Goal: Task Accomplishment & Management: Use online tool/utility

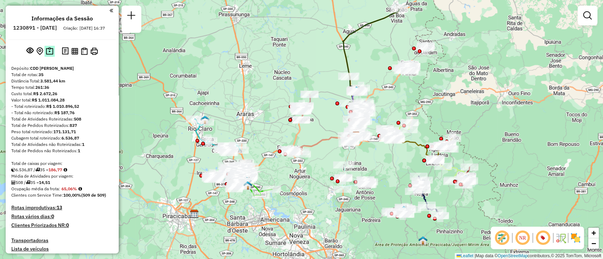
click at [46, 55] on img at bounding box center [49, 51] width 7 height 8
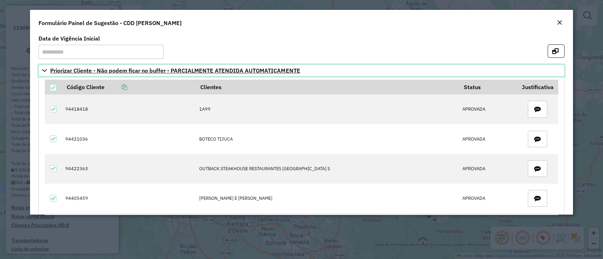
click at [44, 72] on icon at bounding box center [45, 71] width 6 height 6
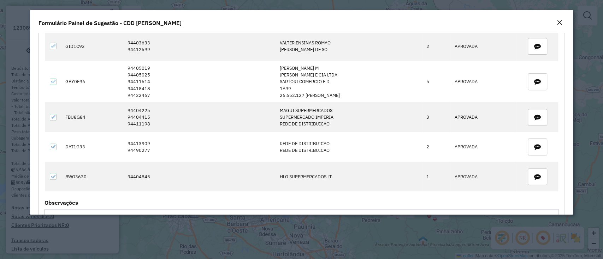
scroll to position [197, 0]
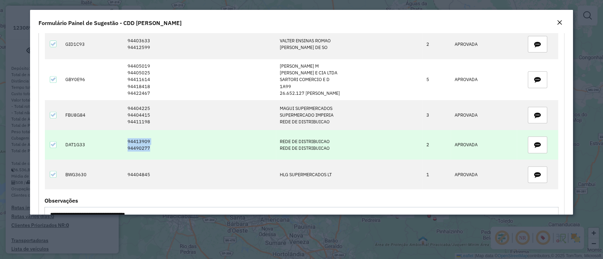
drag, startPoint x: 161, startPoint y: 147, endPoint x: 120, endPoint y: 140, distance: 41.8
click at [120, 140] on tr "DAT1G33 94413909 94490277 REDE DE DISTRIBUICAO REDE DE DISTRIBUICAO 2 APROVADA" at bounding box center [301, 145] width 513 height 30
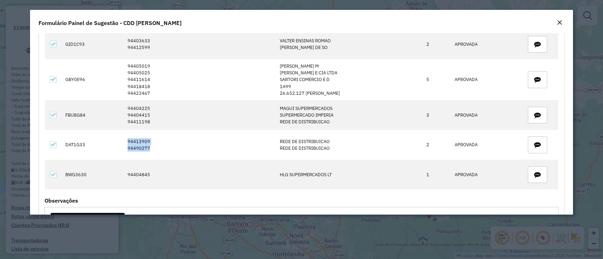
copy tr "94413909 94490277"
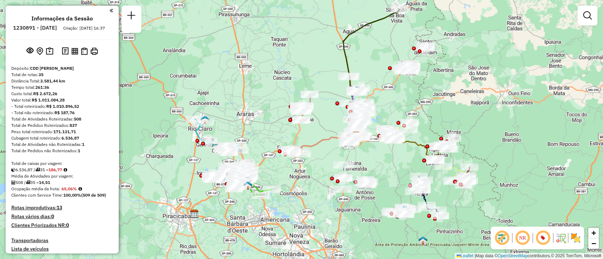
click at [273, 74] on div "Janela de atendimento Grade de atendimento Capacidade Transportadoras Veículos …" at bounding box center [301, 129] width 603 height 259
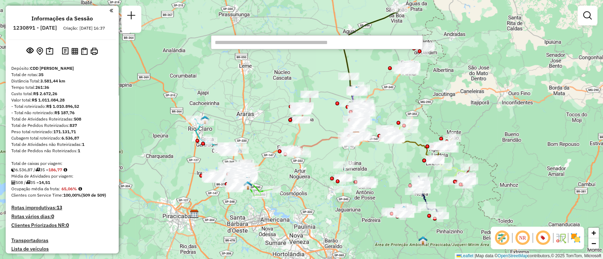
paste input "*****"
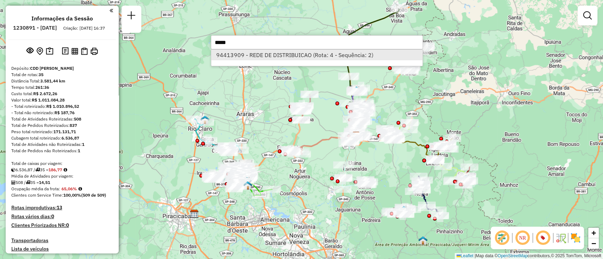
type input "*****"
click at [277, 56] on li "94413909 - REDE DE DISTRIBUICAO (Rota: 4 - Sequência: 2)" at bounding box center [316, 55] width 211 height 11
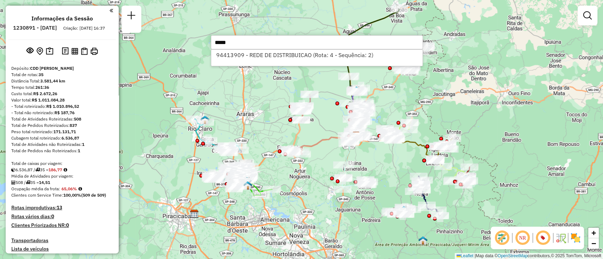
select select "**********"
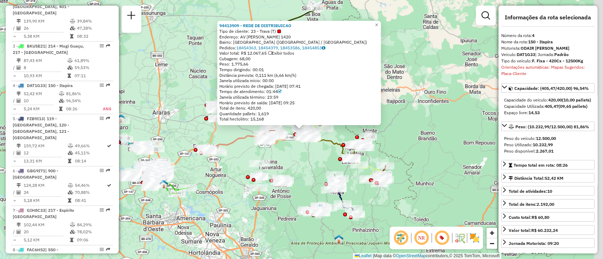
scroll to position [407, 0]
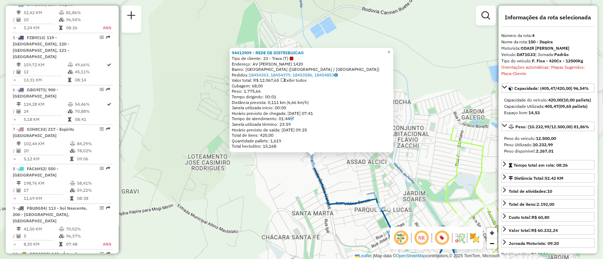
click at [330, 196] on div "94413909 - REDE DE DISTRIBUICAO Tipo de cliente: 23 - Trava (T) Endereço: AV [P…" at bounding box center [301, 129] width 603 height 259
drag, startPoint x: 267, startPoint y: 85, endPoint x: 254, endPoint y: 86, distance: 13.1
click at [254, 86] on div "Cubagem: 68,00" at bounding box center [311, 87] width 159 height 6
click at [273, 160] on div "94413909 - REDE DE DISTRIBUICAO Tipo de cliente: 23 - Trava (T) Endereço: AV [P…" at bounding box center [301, 129] width 603 height 259
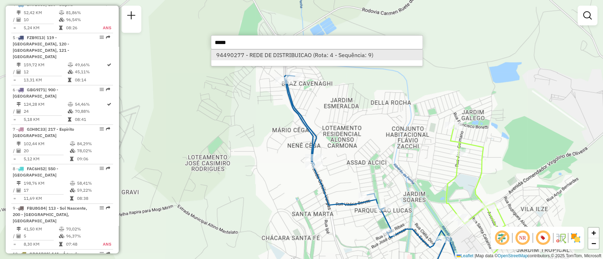
type input "*****"
click at [267, 55] on li "94490277 - REDE DE DISTRIBUICAO (Rota: 4 - Sequência: 9)" at bounding box center [316, 55] width 211 height 11
select select "**********"
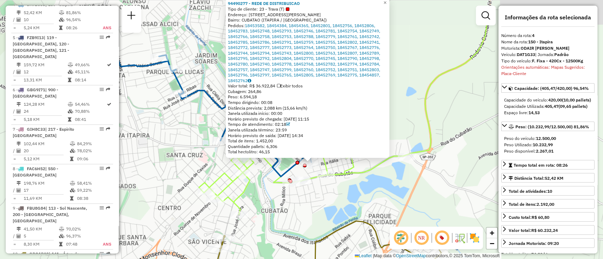
drag, startPoint x: 311, startPoint y: 179, endPoint x: 322, endPoint y: 210, distance: 33.1
click at [322, 210] on div "94490277 - REDE DE DISTRIBUICAO Tipo de cliente: 23 - Trava (T) Endereço: [PERS…" at bounding box center [301, 129] width 603 height 259
drag, startPoint x: 574, startPoint y: 110, endPoint x: 543, endPoint y: 112, distance: 31.4
click at [543, 110] on div "Capacidade Utilizada: 405,47 (09,65 pallets)" at bounding box center [548, 106] width 88 height 6
click at [565, 109] on strong "(09,65 pallets)" at bounding box center [572, 106] width 29 height 5
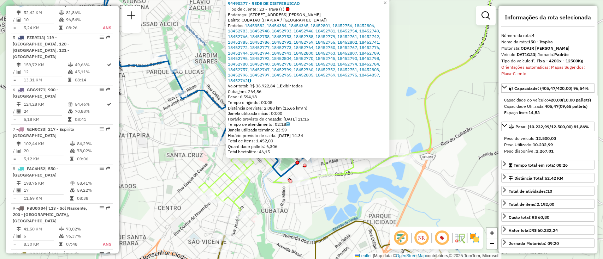
click at [291, 169] on icon at bounding box center [200, 75] width 222 height 203
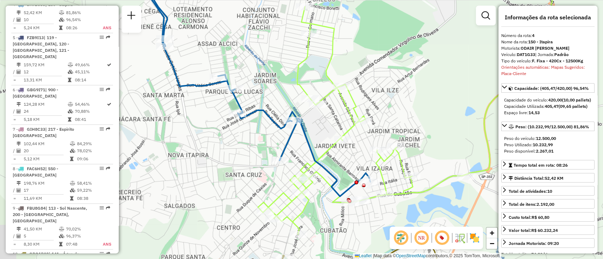
drag, startPoint x: 216, startPoint y: 52, endPoint x: 380, endPoint y: 140, distance: 185.9
click at [380, 140] on div "Janela de atendimento Grade de atendimento Capacidade Transportadoras Veículos …" at bounding box center [301, 129] width 603 height 259
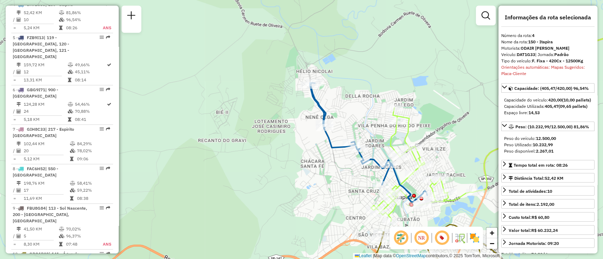
click at [373, 160] on icon at bounding box center [368, 143] width 117 height 120
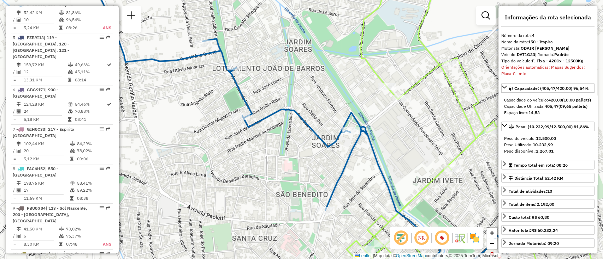
drag, startPoint x: 316, startPoint y: 158, endPoint x: 324, endPoint y: 165, distance: 11.1
click at [324, 165] on div "Janela de atendimento Grade de atendimento Capacidade Transportadoras Veículos …" at bounding box center [301, 129] width 603 height 259
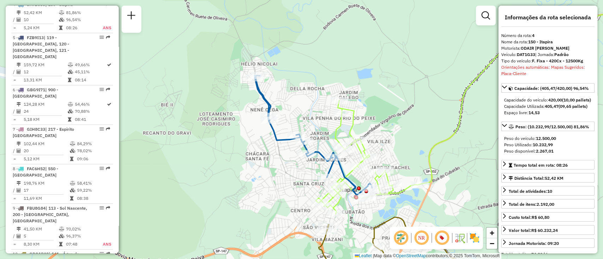
click at [317, 159] on div "Janela de atendimento Grade de atendimento Capacidade Transportadoras Veículos …" at bounding box center [301, 129] width 603 height 259
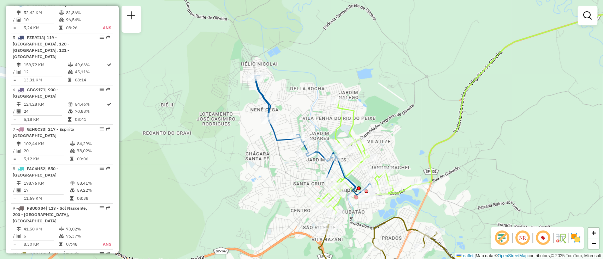
click at [317, 151] on icon at bounding box center [313, 136] width 117 height 120
select select "**********"
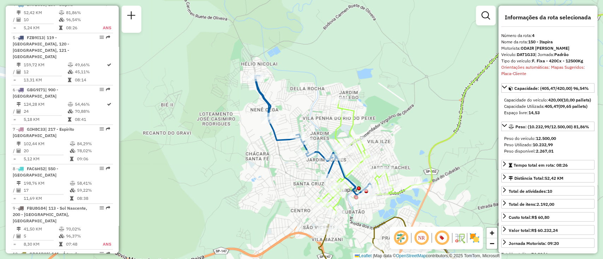
click at [277, 138] on icon at bounding box center [313, 136] width 117 height 120
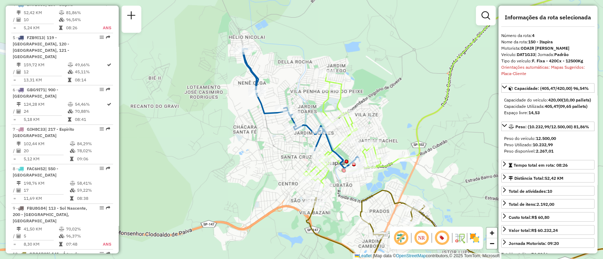
drag, startPoint x: 305, startPoint y: 103, endPoint x: 292, endPoint y: 76, distance: 29.5
click at [292, 76] on div "Janela de atendimento Grade de atendimento Capacidade Transportadoras Veículos …" at bounding box center [301, 129] width 603 height 259
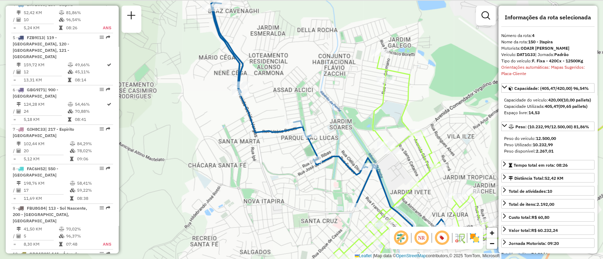
drag, startPoint x: 285, startPoint y: 107, endPoint x: 275, endPoint y: 132, distance: 26.6
click at [275, 132] on icon at bounding box center [328, 123] width 235 height 240
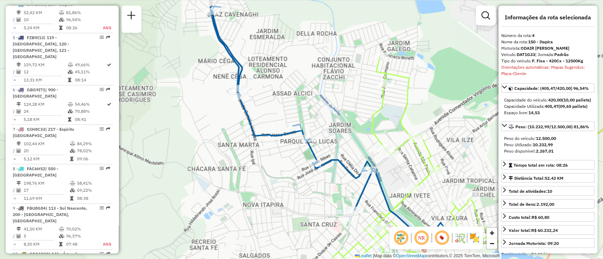
click at [263, 96] on div "Janela de atendimento Grade de atendimento Capacidade Transportadoras Veículos …" at bounding box center [301, 129] width 603 height 259
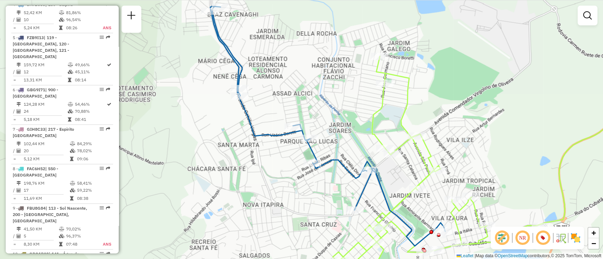
click at [254, 113] on div "Janela de atendimento Grade de atendimento Capacidade Transportadoras Veículos …" at bounding box center [301, 129] width 603 height 259
click at [249, 115] on icon at bounding box center [327, 126] width 235 height 240
select select "**********"
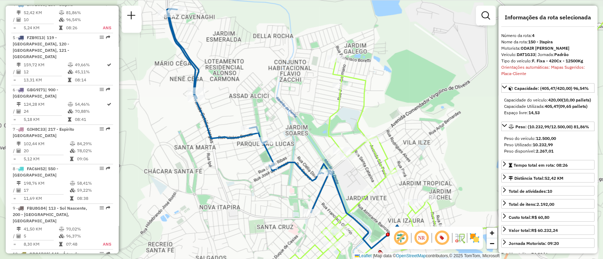
drag, startPoint x: 352, startPoint y: 146, endPoint x: 308, endPoint y: 149, distance: 44.2
click at [308, 149] on div "Janela de atendimento Grade de atendimento Capacidade Transportadoras Veículos …" at bounding box center [301, 129] width 603 height 259
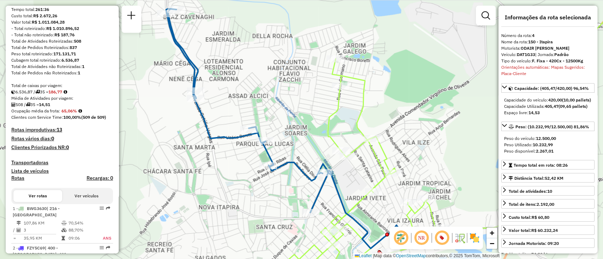
scroll to position [0, 0]
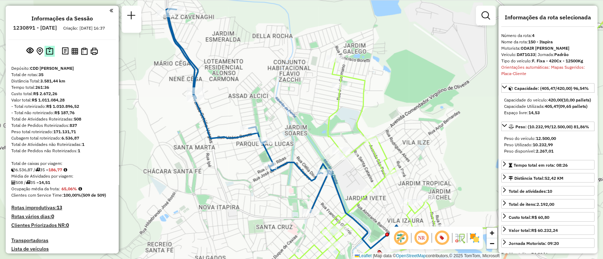
click at [53, 57] on button at bounding box center [49, 51] width 10 height 11
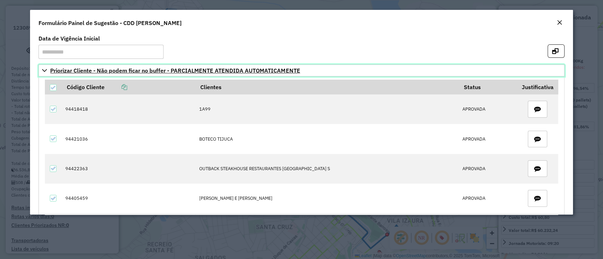
click at [40, 66] on link "Priorizar Cliente - Não podem ficar no buffer - PARCIALMENTE ATENDIDA AUTOMATIC…" at bounding box center [300, 71] width 525 height 12
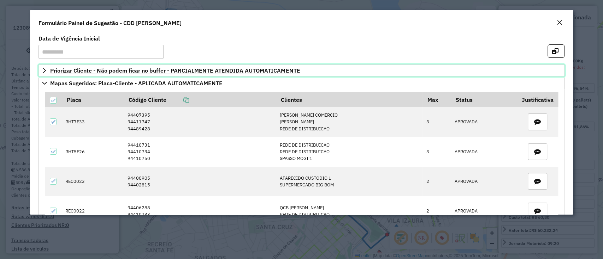
click at [43, 66] on link "Priorizar Cliente - Não podem ficar no buffer - PARCIALMENTE ATENDIDA AUTOMATIC…" at bounding box center [300, 71] width 525 height 12
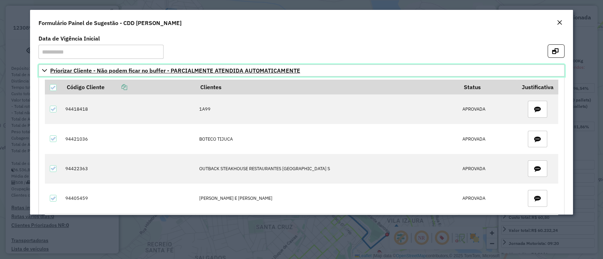
click at [43, 66] on link "Priorizar Cliente - Não podem ficar no buffer - PARCIALMENTE ATENDIDA AUTOMATIC…" at bounding box center [300, 71] width 525 height 12
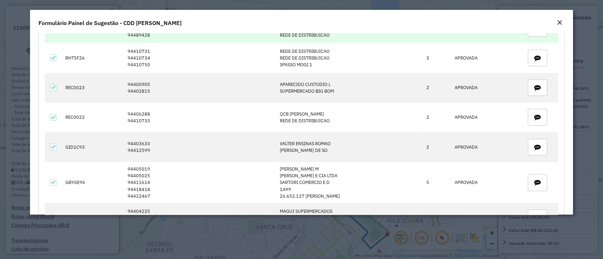
scroll to position [188, 0]
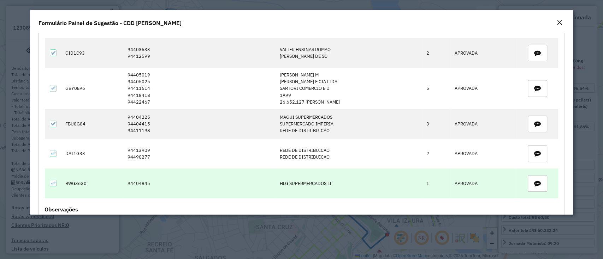
click at [138, 185] on td "94404845" at bounding box center [200, 184] width 152 height 30
copy td "94404845"
click at [152, 184] on td "94404845" at bounding box center [200, 184] width 152 height 30
drag, startPoint x: 154, startPoint y: 183, endPoint x: 136, endPoint y: 180, distance: 17.5
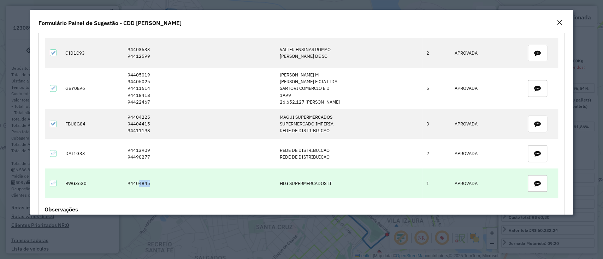
click at [136, 180] on td "94404845" at bounding box center [200, 184] width 152 height 30
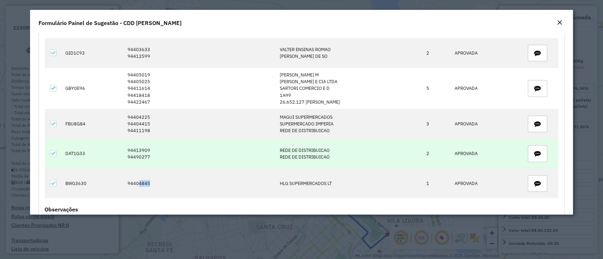
copy td "4845"
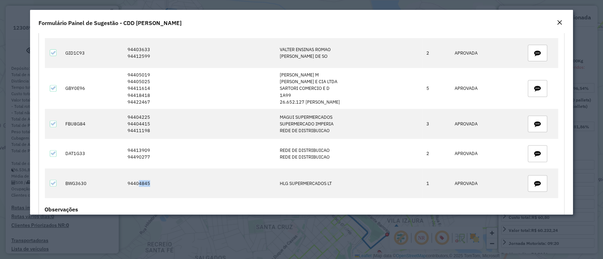
click at [560, 20] on em "Close" at bounding box center [559, 23] width 6 height 6
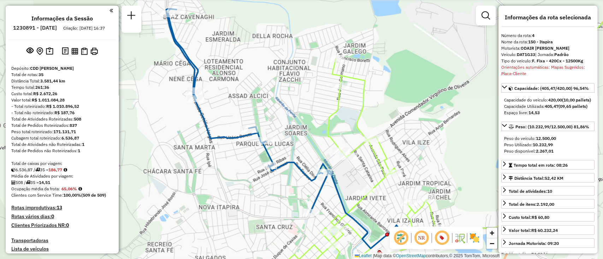
click at [234, 103] on div "Janela de atendimento Grade de atendimento Capacidade Transportadoras Veículos …" at bounding box center [301, 129] width 603 height 259
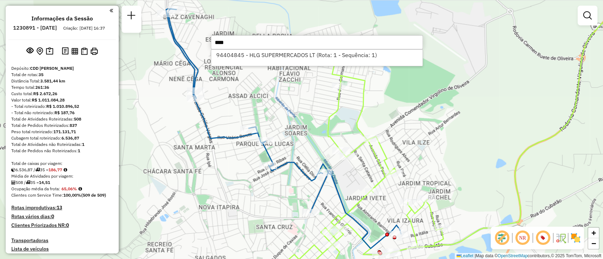
type input "****"
click at [275, 62] on div "94404845 - HLG SUPERMERCADOS LT (Rota: 1 - Sequência: 1)" at bounding box center [317, 57] width 212 height 17
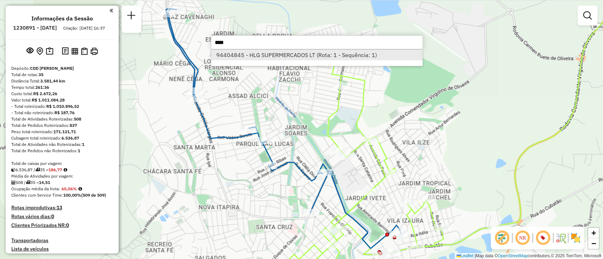
click at [292, 55] on li "94404845 - HLG SUPERMERCADOS LT (Rota: 1 - Sequência: 1)" at bounding box center [316, 55] width 211 height 11
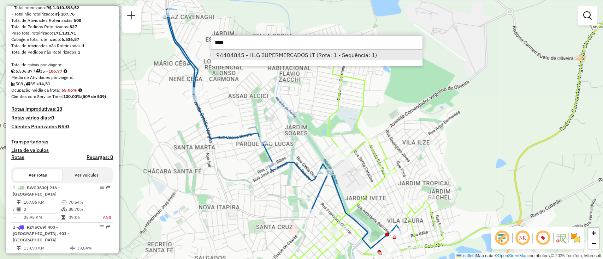
select select "**********"
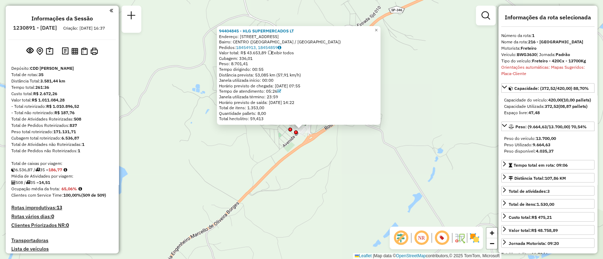
scroll to position [0, 0]
click at [48, 55] on img at bounding box center [49, 51] width 7 height 8
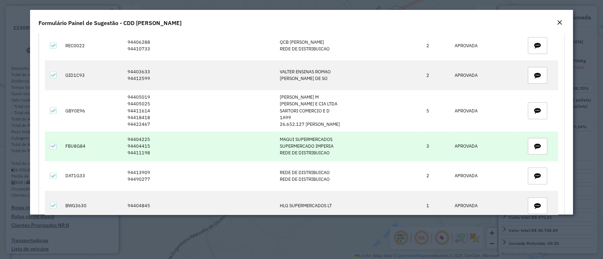
scroll to position [612, 0]
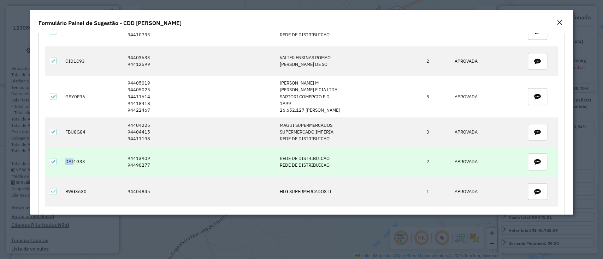
drag, startPoint x: 73, startPoint y: 161, endPoint x: 65, endPoint y: 160, distance: 8.2
click at [65, 160] on td "DAT1G33" at bounding box center [93, 162] width 62 height 30
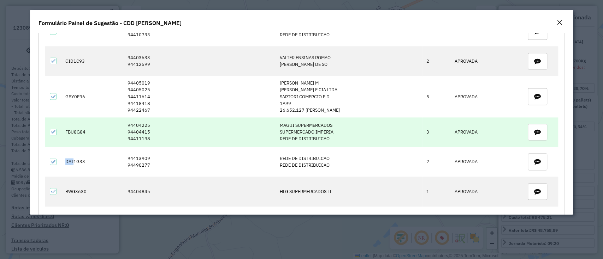
copy td "DAT"
click at [71, 129] on td "FBU8G84" at bounding box center [93, 133] width 62 height 30
click at [74, 129] on td "FBU8G84" at bounding box center [93, 133] width 62 height 30
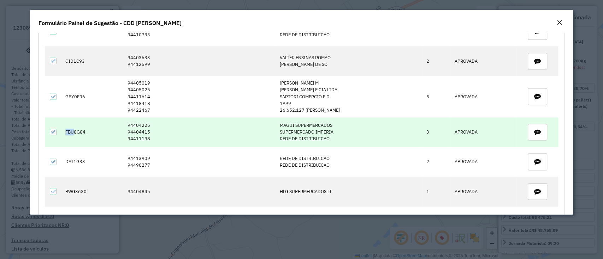
drag, startPoint x: 74, startPoint y: 129, endPoint x: 66, endPoint y: 129, distance: 8.1
click at [66, 129] on td "FBU8G84" at bounding box center [93, 133] width 62 height 30
copy td "FBU"
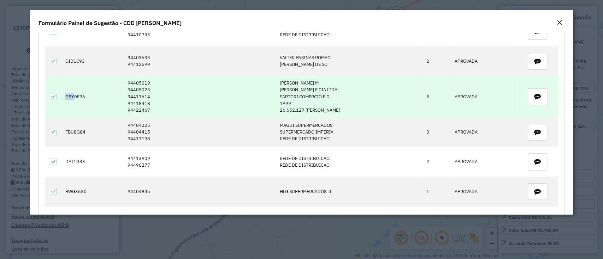
drag, startPoint x: 73, startPoint y: 94, endPoint x: 65, endPoint y: 93, distance: 8.2
click at [65, 93] on td "GBY0E96" at bounding box center [93, 96] width 62 height 41
copy td "GBY"
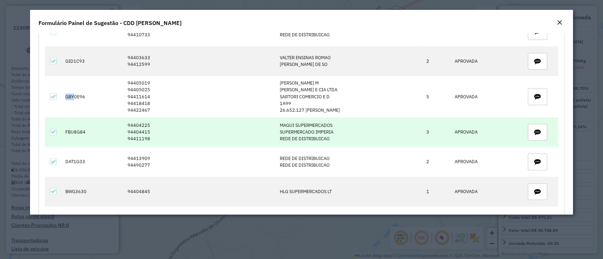
scroll to position [565, 0]
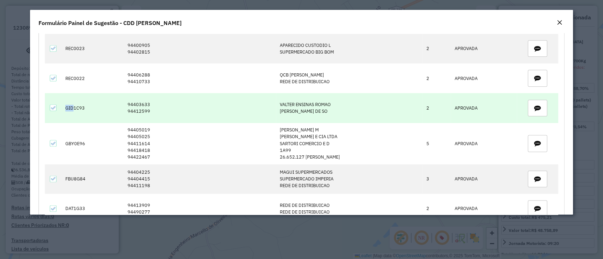
drag, startPoint x: 74, startPoint y: 105, endPoint x: 62, endPoint y: 105, distance: 11.3
click at [62, 105] on td "GID1C93" at bounding box center [93, 108] width 62 height 30
copy td "GID"
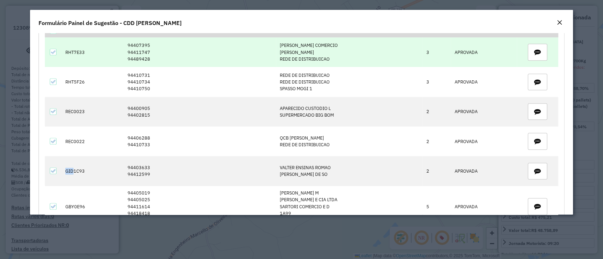
scroll to position [518, 0]
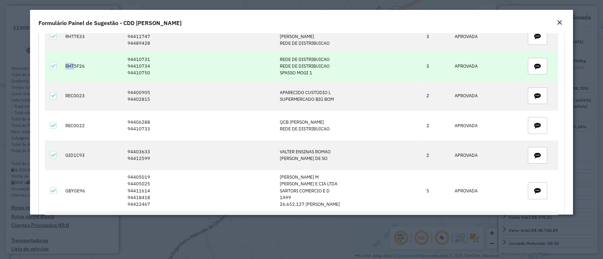
drag, startPoint x: 73, startPoint y: 66, endPoint x: 64, endPoint y: 67, distance: 9.9
click at [64, 67] on td "RHT5F26" at bounding box center [93, 66] width 62 height 30
copy td "RHT"
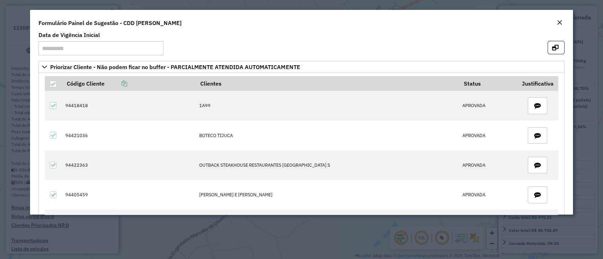
scroll to position [0, 0]
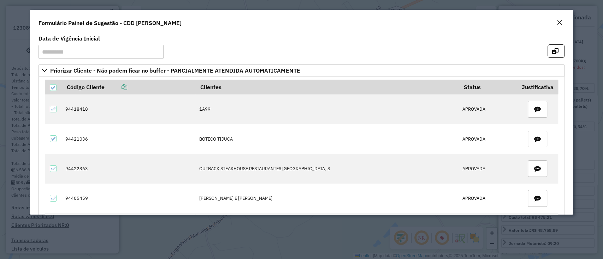
click at [561, 24] on em "Close" at bounding box center [559, 23] width 6 height 6
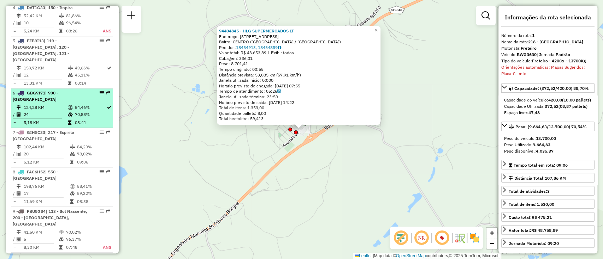
scroll to position [424, 0]
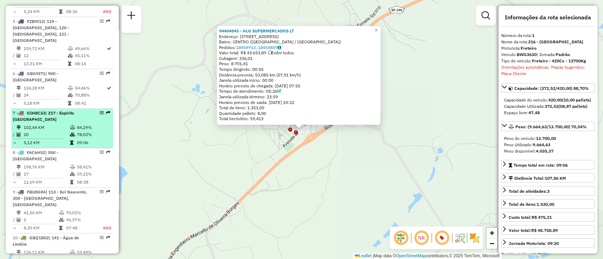
click at [54, 128] on td "102,44 KM" at bounding box center [46, 127] width 46 height 7
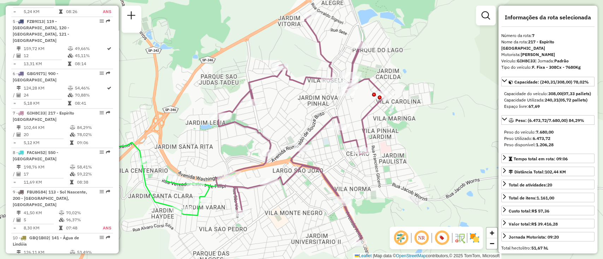
click at [319, 135] on icon at bounding box center [299, 129] width 169 height 226
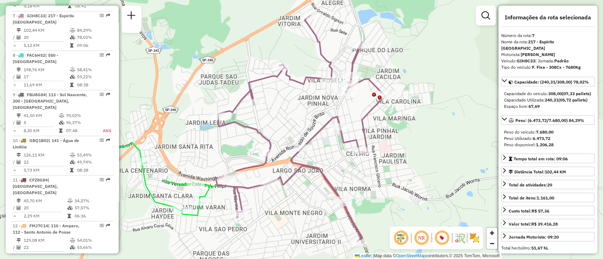
scroll to position [526, 0]
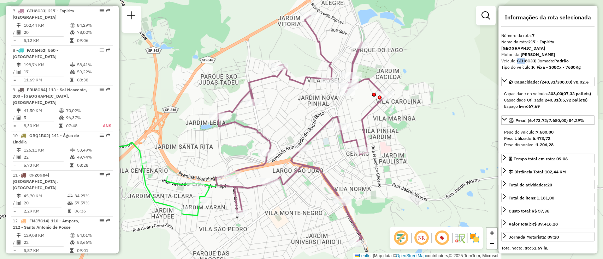
drag, startPoint x: 517, startPoint y: 55, endPoint x: 525, endPoint y: 54, distance: 8.2
click at [525, 58] on strong "GIH8C33" at bounding box center [525, 60] width 18 height 5
copy strong "GIH"
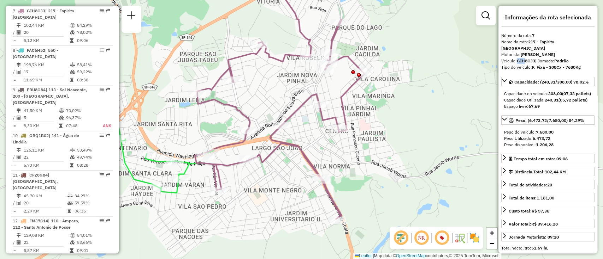
drag, startPoint x: 366, startPoint y: 116, endPoint x: 346, endPoint y: 93, distance: 30.7
click at [346, 93] on icon at bounding box center [279, 106] width 169 height 226
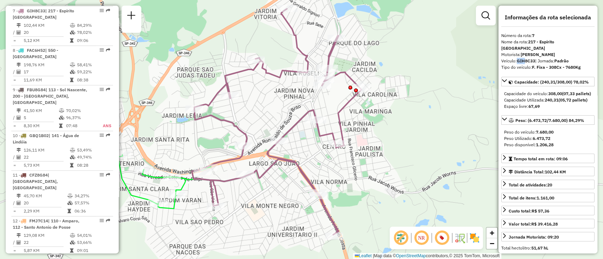
drag, startPoint x: 346, startPoint y: 93, endPoint x: 342, endPoint y: 109, distance: 15.9
click at [342, 109] on icon at bounding box center [276, 122] width 169 height 226
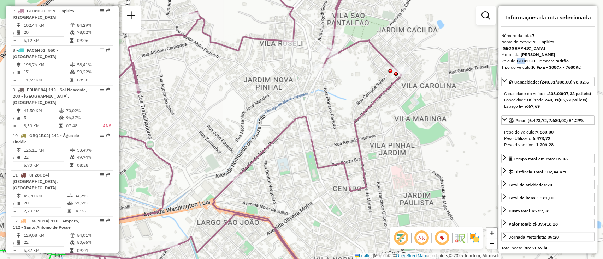
drag, startPoint x: 309, startPoint y: 113, endPoint x: 330, endPoint y: 117, distance: 21.7
click at [330, 117] on div "Janela de atendimento Grade de atendimento Capacidade Transportadoras Veículos …" at bounding box center [301, 129] width 603 height 259
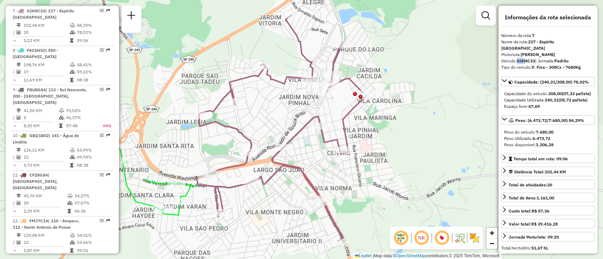
click at [296, 131] on icon at bounding box center [280, 128] width 169 height 226
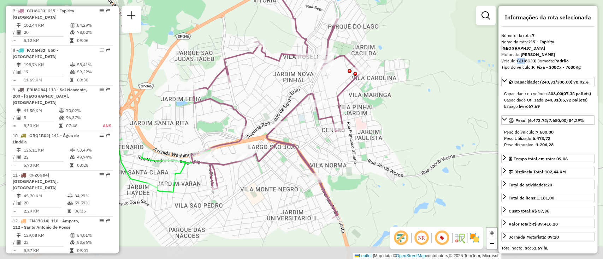
click at [270, 103] on div "Janela de atendimento Grade de atendimento Capacidade Transportadoras Veículos …" at bounding box center [301, 129] width 603 height 259
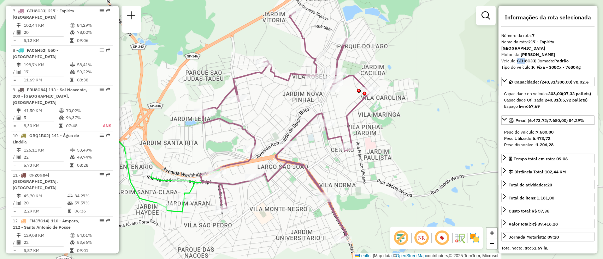
drag, startPoint x: 247, startPoint y: 111, endPoint x: 256, endPoint y: 131, distance: 21.8
click at [256, 131] on div "Janela de atendimento Grade de atendimento Capacidade Transportadoras Veículos …" at bounding box center [301, 129] width 603 height 259
click at [338, 138] on icon at bounding box center [284, 125] width 169 height 226
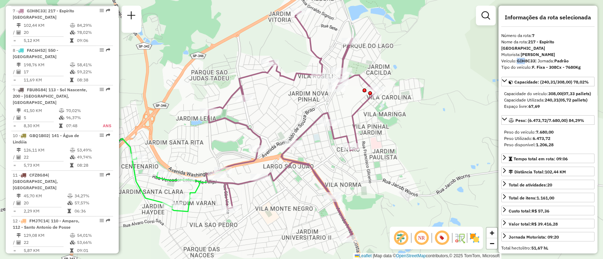
drag, startPoint x: 363, startPoint y: 141, endPoint x: 368, endPoint y: 140, distance: 5.7
click at [368, 140] on div "Janela de atendimento Grade de atendimento Capacidade Transportadoras Veículos …" at bounding box center [301, 129] width 603 height 259
click at [311, 129] on icon at bounding box center [290, 125] width 169 height 226
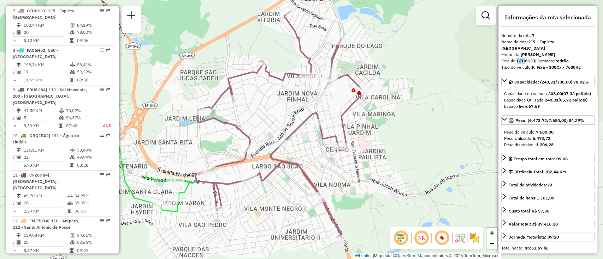
click at [270, 123] on div "Janela de atendimento Grade de atendimento Capacidade Transportadoras Veículos …" at bounding box center [301, 129] width 603 height 259
click at [346, 111] on icon at bounding box center [279, 125] width 169 height 226
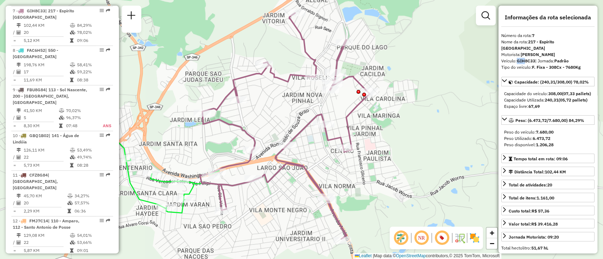
drag, startPoint x: 344, startPoint y: 114, endPoint x: 354, endPoint y: 117, distance: 10.5
click at [354, 117] on icon at bounding box center [284, 126] width 169 height 226
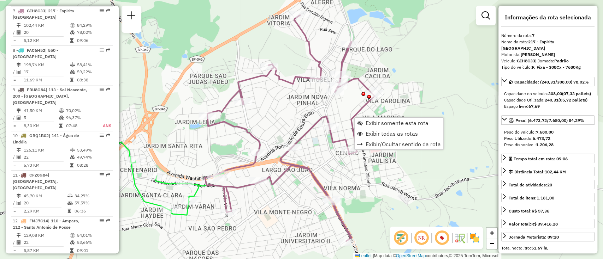
click at [302, 135] on icon at bounding box center [289, 128] width 169 height 226
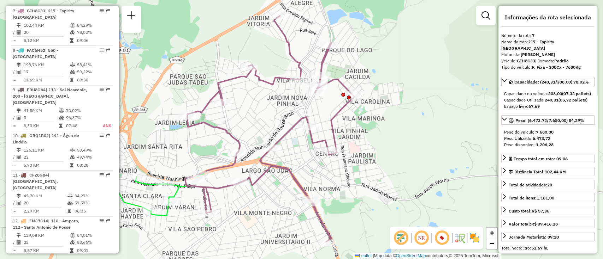
drag, startPoint x: 276, startPoint y: 125, endPoint x: 256, endPoint y: 125, distance: 20.1
click at [256, 125] on div "Janela de atendimento Grade de atendimento Capacidade Transportadoras Veículos …" at bounding box center [301, 129] width 603 height 259
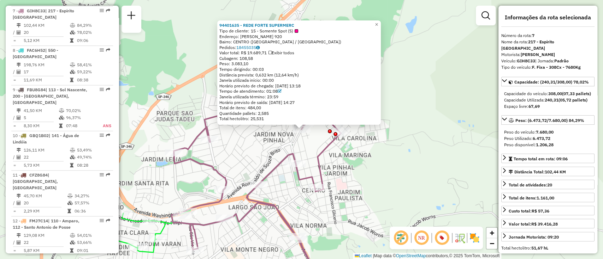
click at [325, 149] on icon at bounding box center [255, 166] width 169 height 226
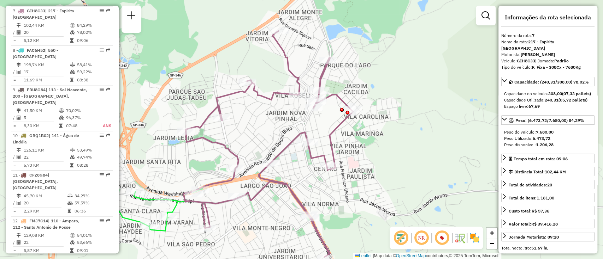
drag, startPoint x: 302, startPoint y: 151, endPoint x: 319, endPoint y: 128, distance: 29.1
click at [319, 128] on div "Janela de atendimento Grade de atendimento Capacidade Transportadoras Veículos …" at bounding box center [301, 129] width 603 height 259
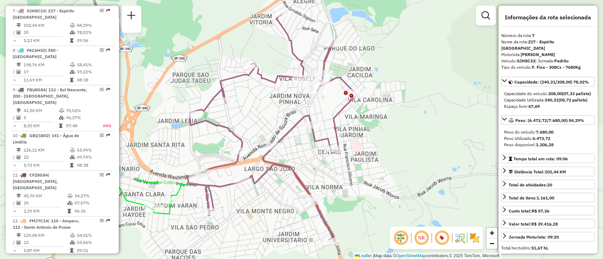
drag, startPoint x: 291, startPoint y: 143, endPoint x: 290, endPoint y: 128, distance: 14.9
click at [290, 128] on icon at bounding box center [271, 127] width 169 height 226
click at [330, 137] on icon at bounding box center [271, 127] width 169 height 226
click at [315, 137] on icon at bounding box center [271, 127] width 169 height 226
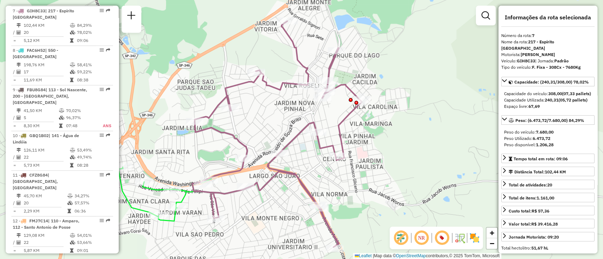
drag, startPoint x: 352, startPoint y: 134, endPoint x: 357, endPoint y: 141, distance: 8.6
click at [357, 141] on div "Janela de atendimento Grade de atendimento Capacidade Transportadoras Veículos …" at bounding box center [301, 129] width 603 height 259
click at [342, 143] on icon at bounding box center [276, 134] width 169 height 226
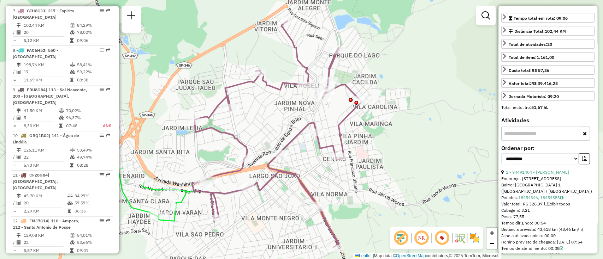
scroll to position [141, 0]
